Goal: Information Seeking & Learning: Learn about a topic

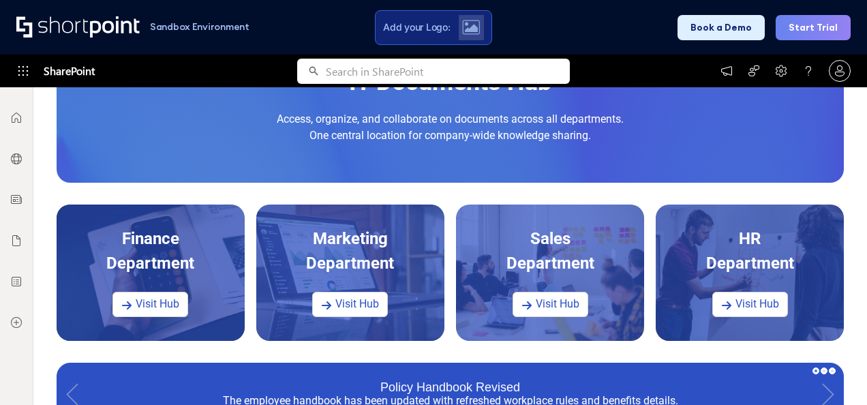
scroll to position [341, 0]
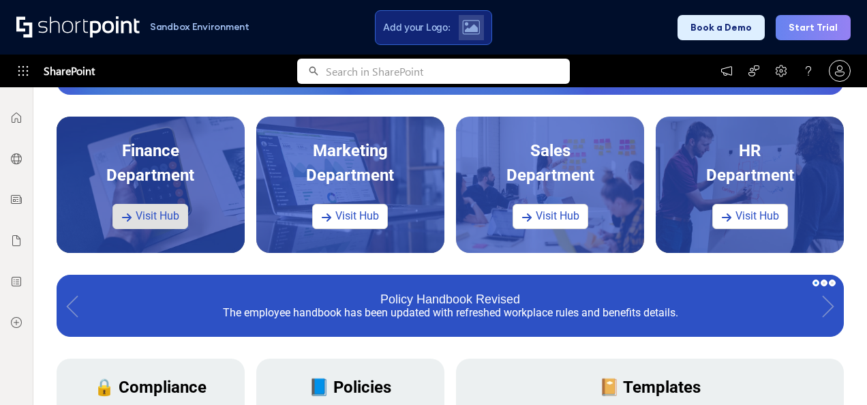
click at [158, 214] on link "Visit Hub" at bounding box center [150, 216] width 76 height 25
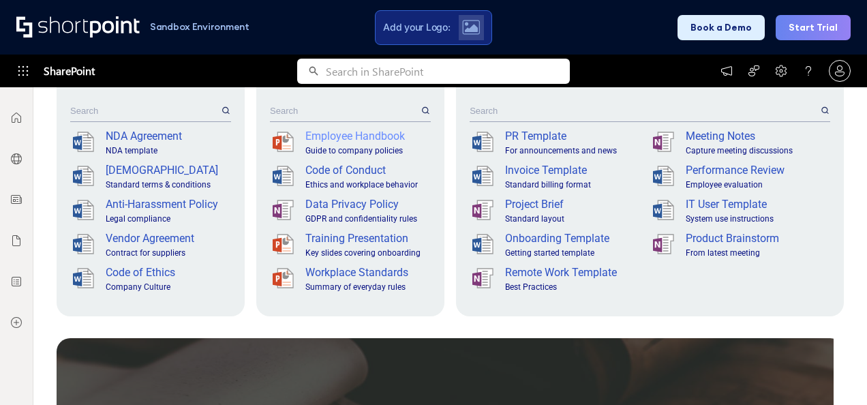
scroll to position [584, 0]
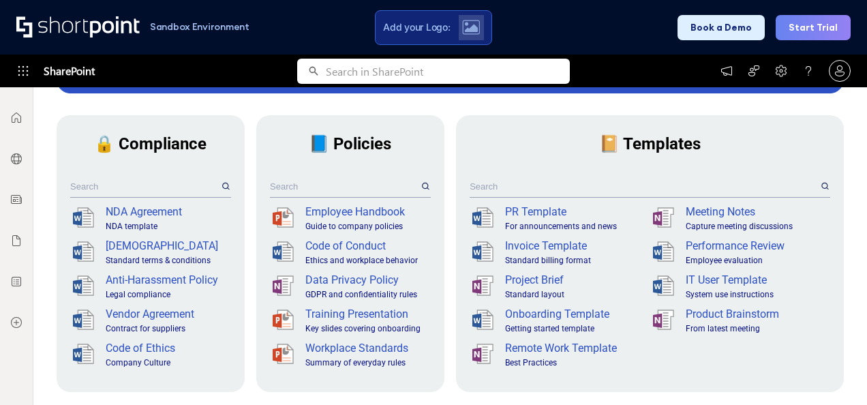
click at [350, 143] on span "📘 Policies" at bounding box center [350, 143] width 82 height 19
click at [324, 189] on input "text" at bounding box center [344, 186] width 149 height 21
click at [330, 209] on div "Employee Handbook" at bounding box center [366, 212] width 123 height 16
click at [345, 188] on input "text" at bounding box center [344, 186] width 149 height 21
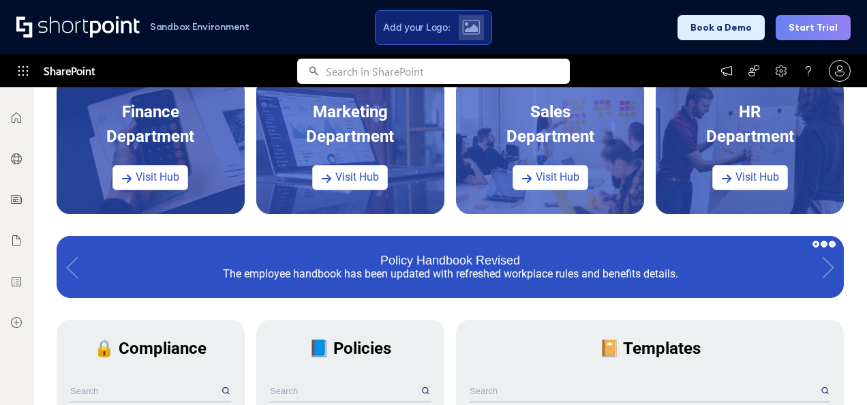
scroll to position [311, 0]
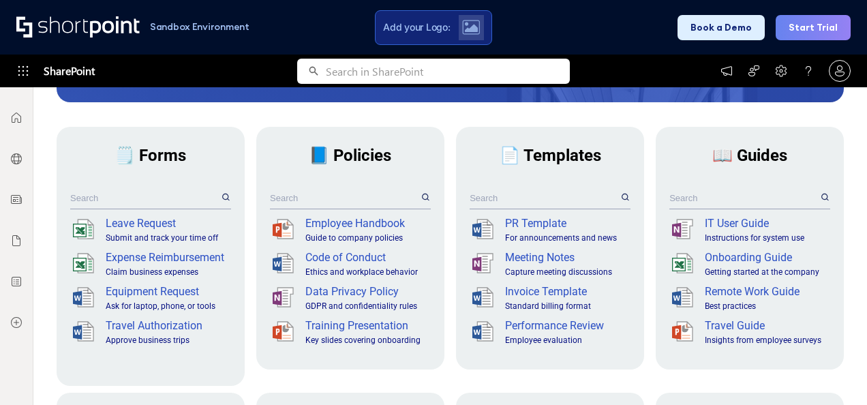
scroll to position [341, 0]
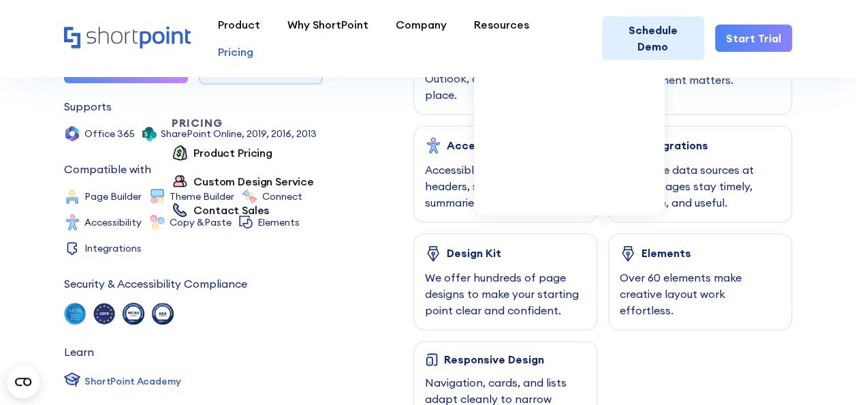
scroll to position [409, 0]
